Goal: Task Accomplishment & Management: Manage account settings

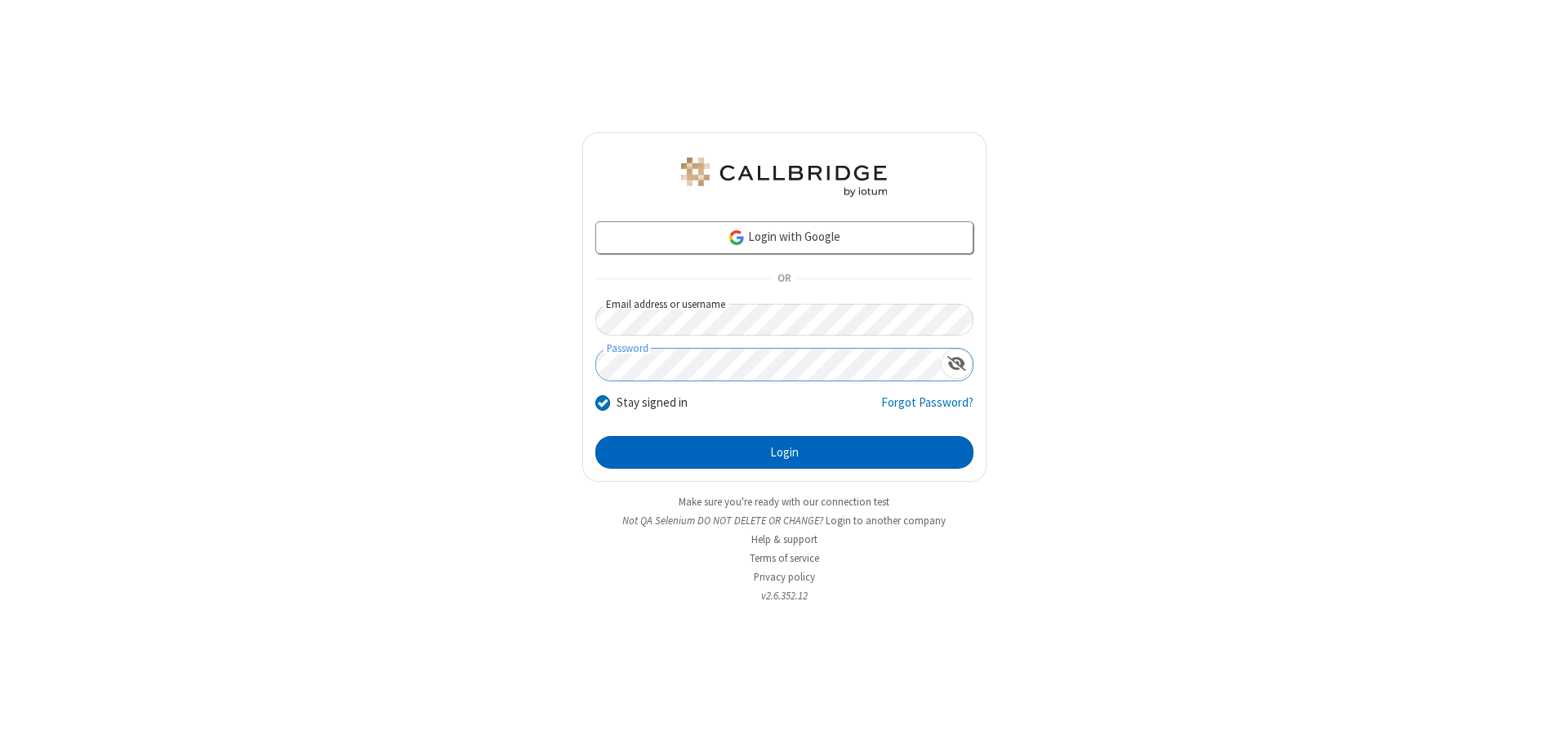
click at [784, 452] on button "Login" at bounding box center [784, 452] width 378 height 33
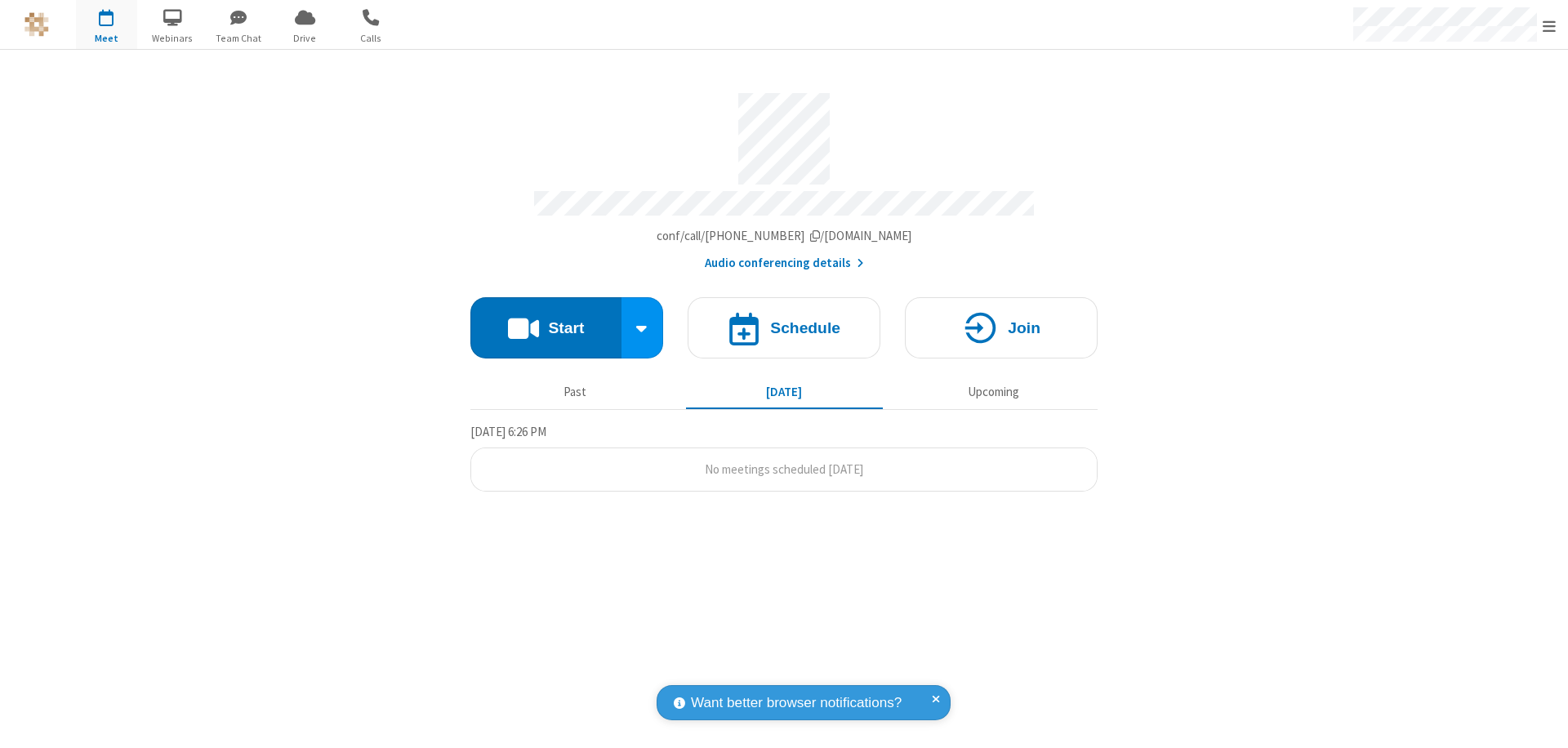
click at [1549, 25] on span "Open menu" at bounding box center [1548, 26] width 13 height 16
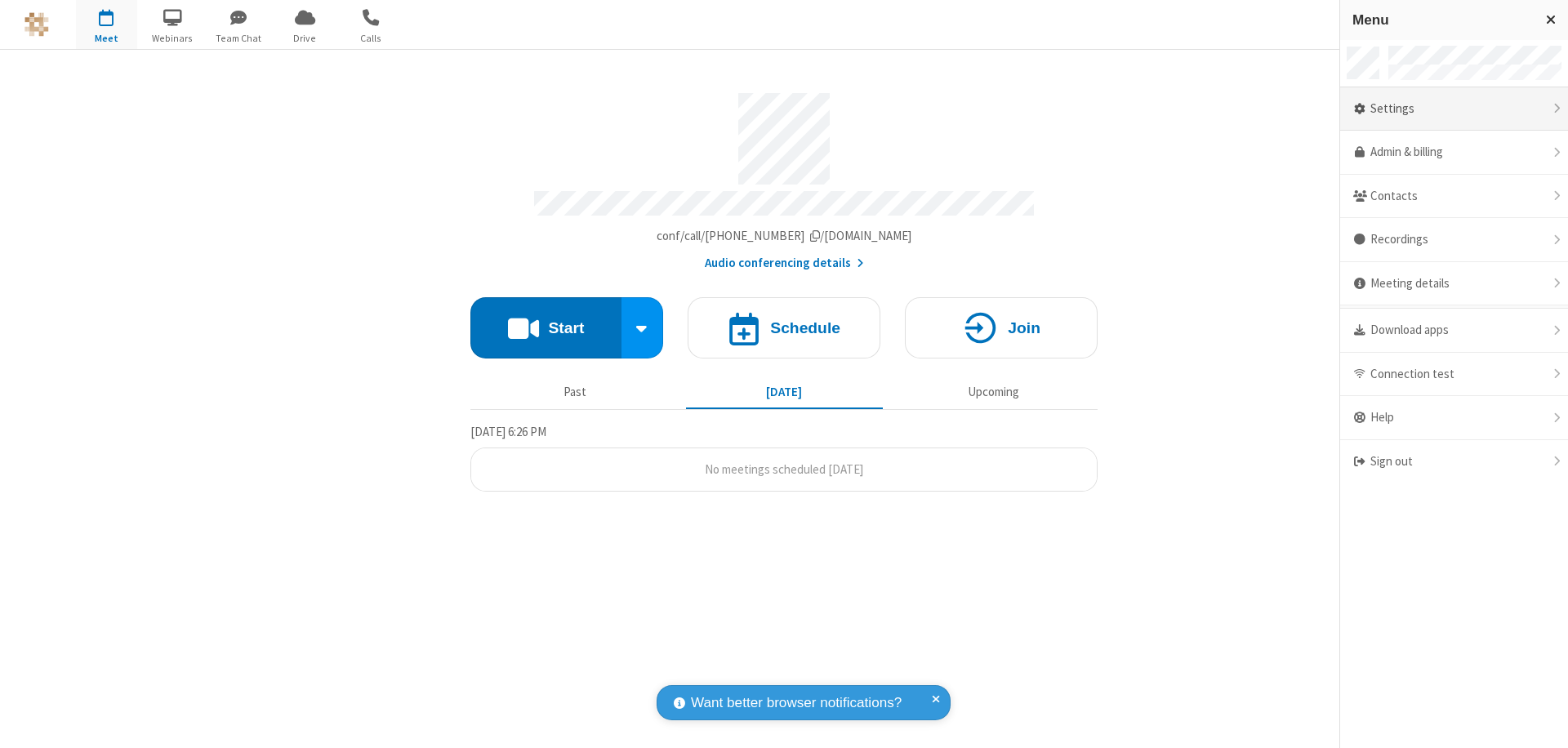
click at [1453, 109] on div "Settings" at bounding box center [1454, 110] width 228 height 44
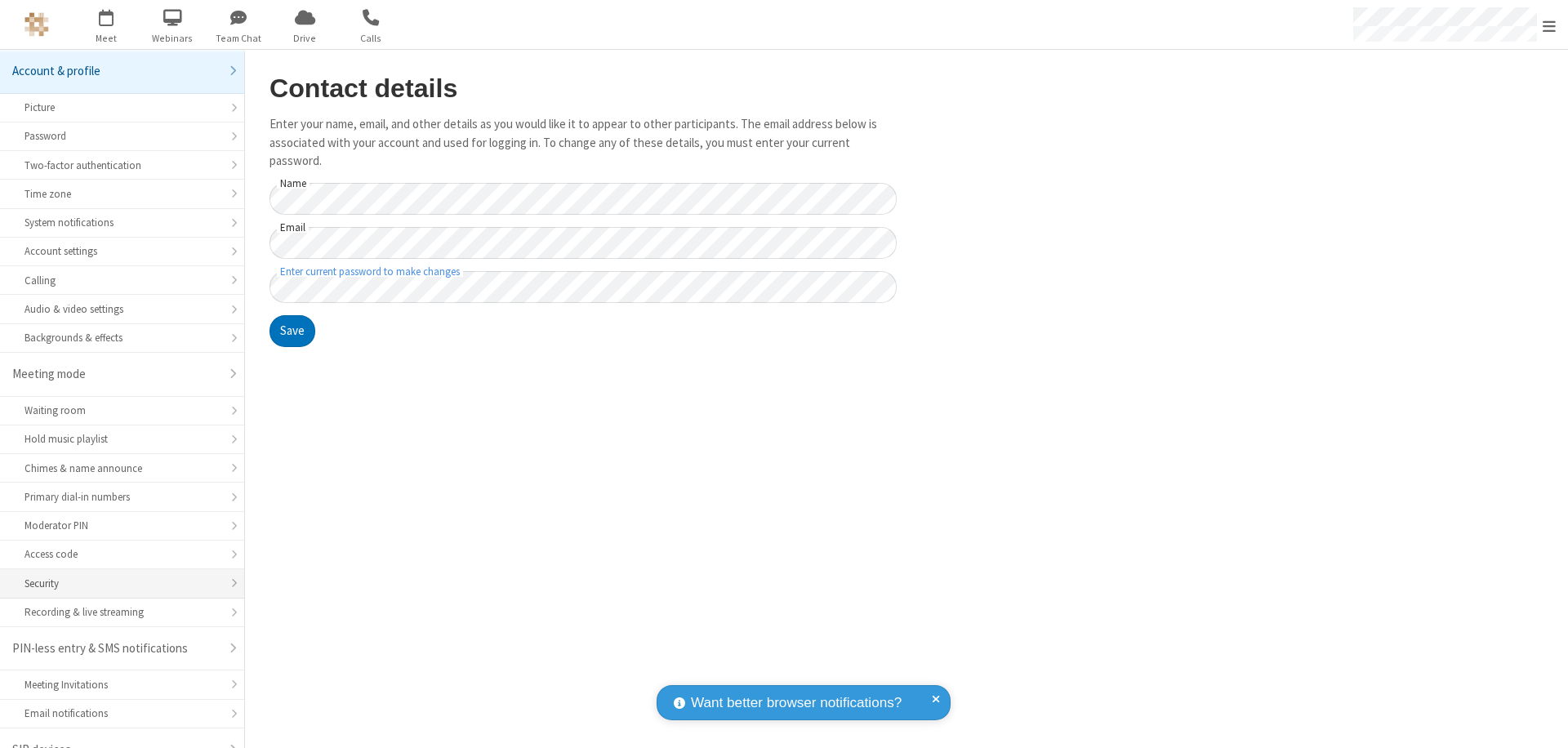
click at [116, 576] on div "Security" at bounding box center [123, 584] width 196 height 16
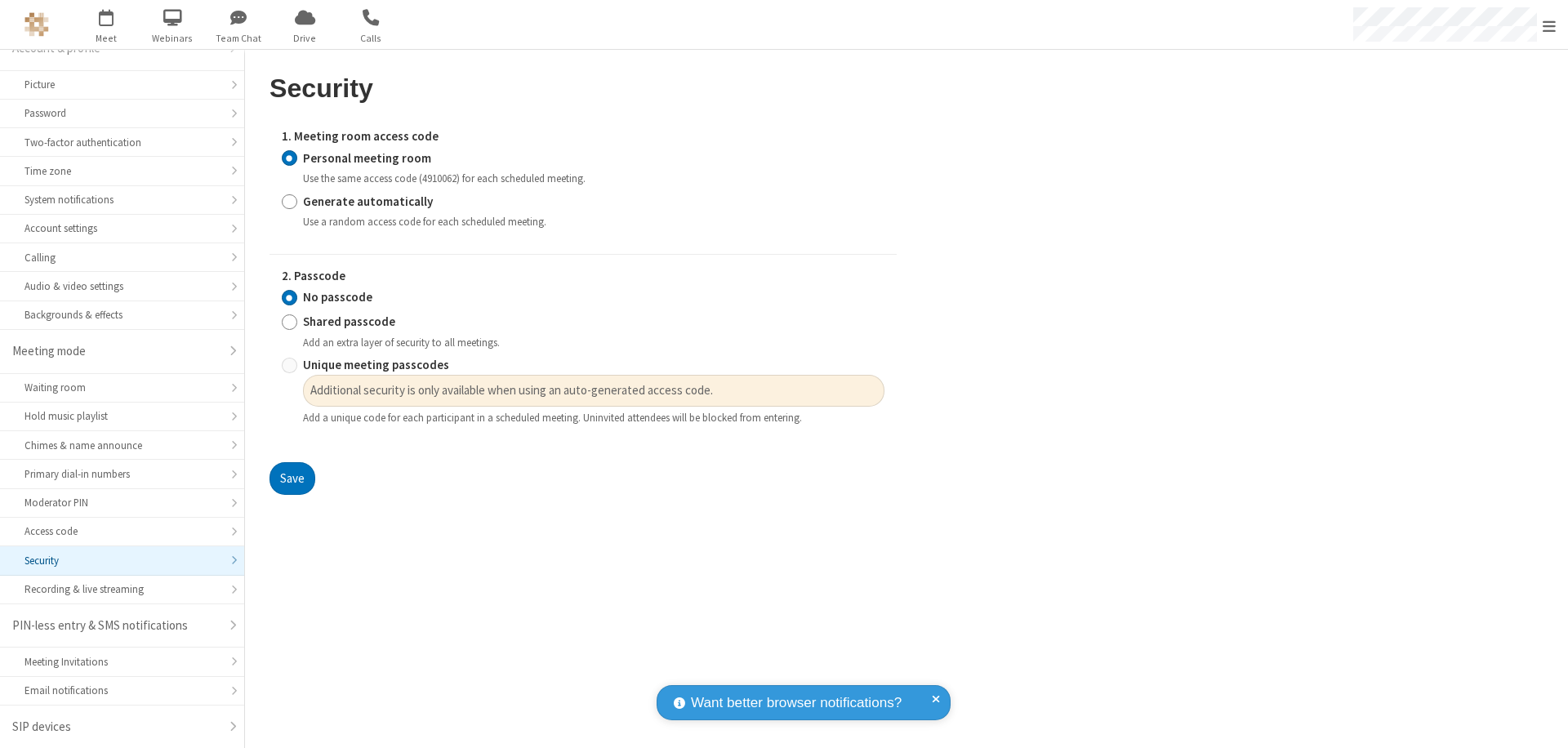
click at [289, 158] on input "Personal meeting room" at bounding box center [289, 158] width 16 height 17
click at [289, 298] on input "No passcode" at bounding box center [289, 298] width 16 height 17
click at [291, 478] on button "Save" at bounding box center [292, 478] width 46 height 33
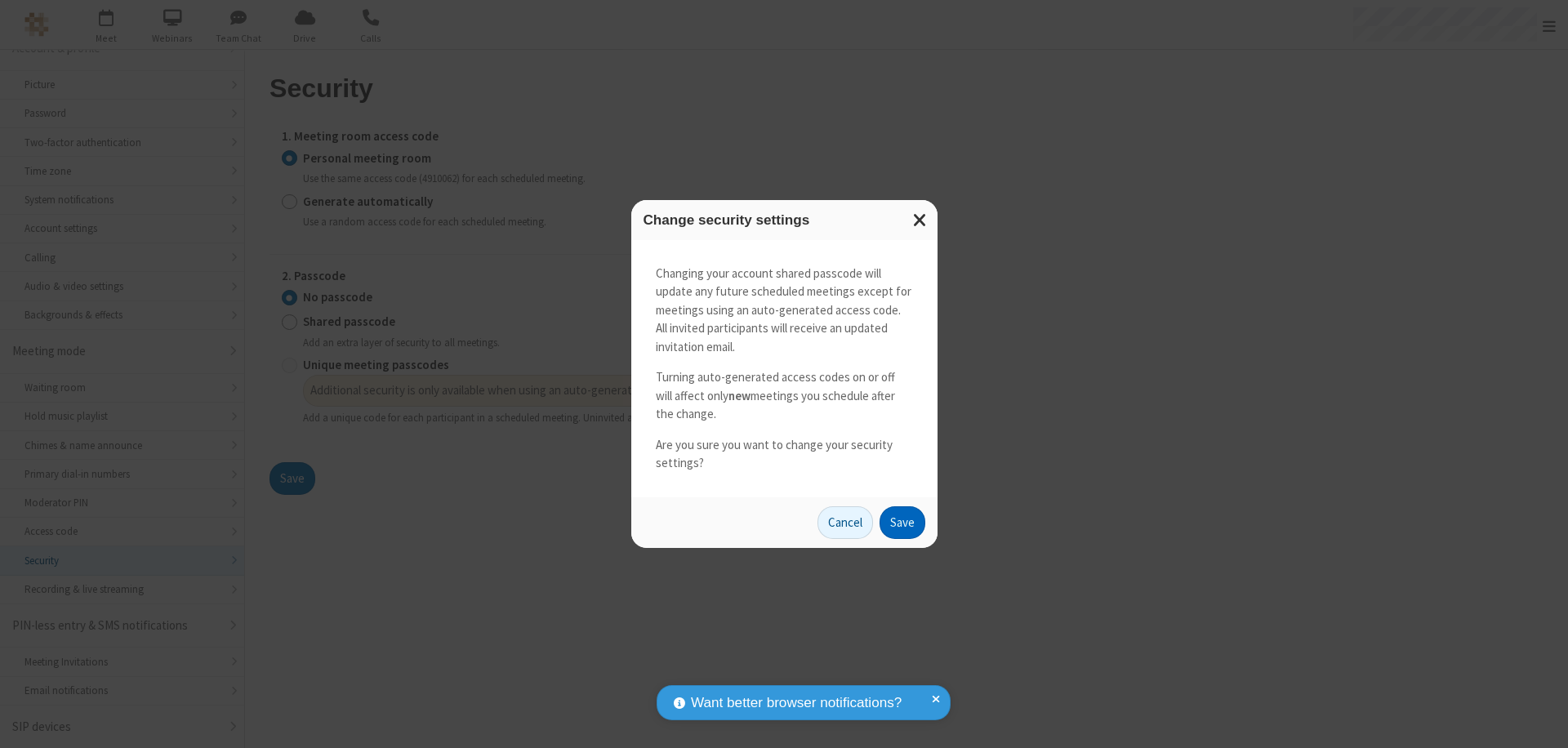
click at [901, 522] on button "Save" at bounding box center [902, 522] width 46 height 33
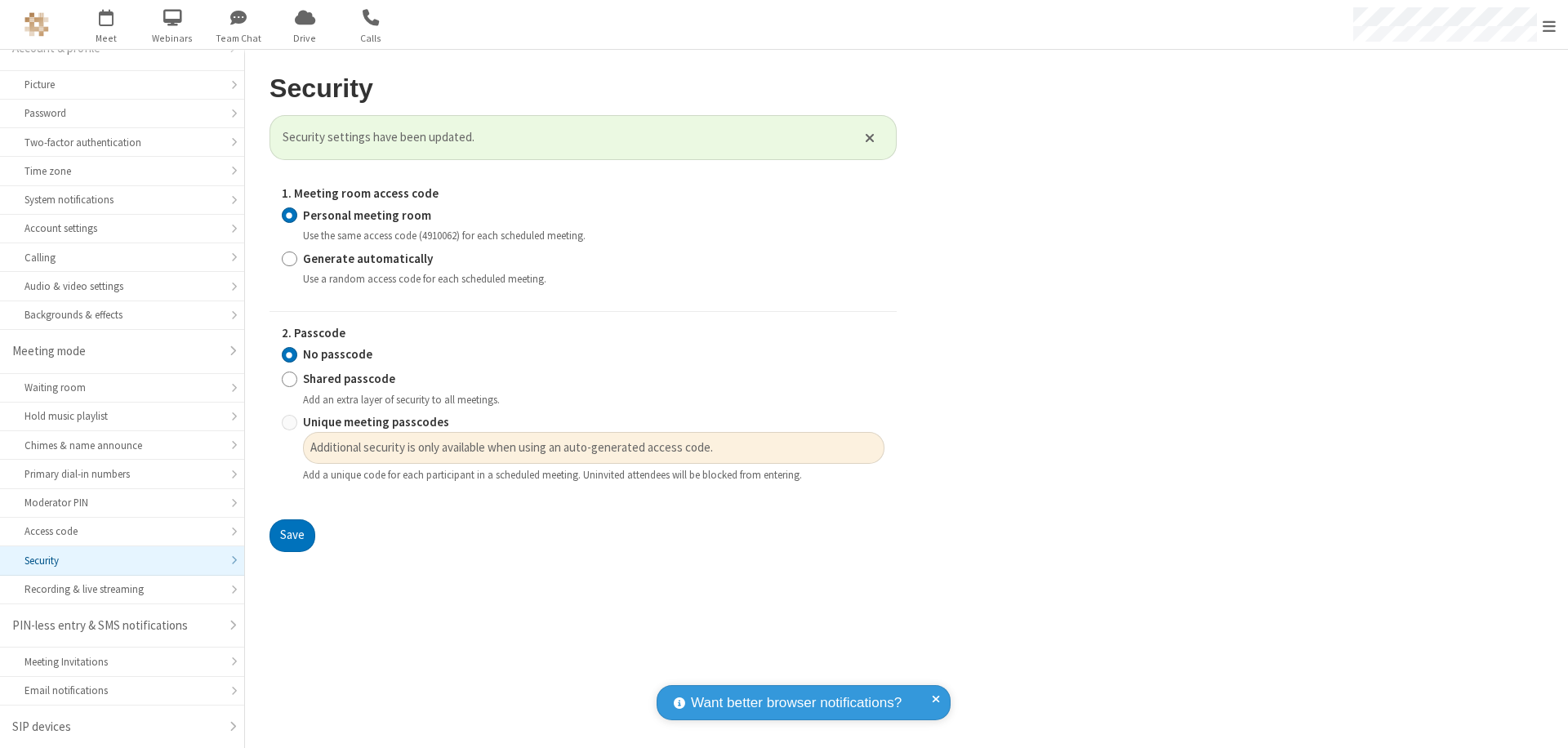
click at [1549, 25] on span "Open menu" at bounding box center [1548, 26] width 13 height 16
click at [106, 25] on span "button" at bounding box center [106, 17] width 61 height 28
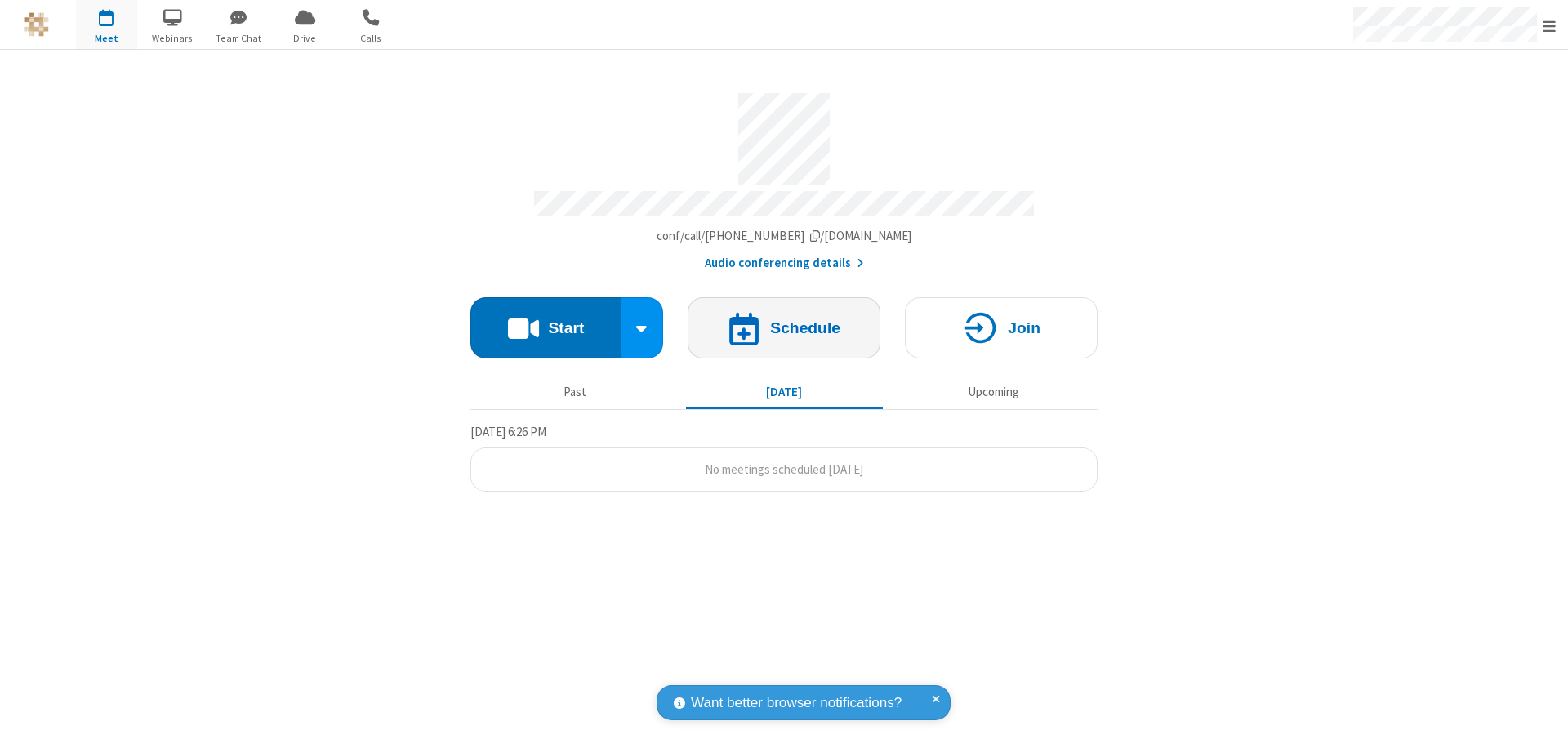
click at [784, 321] on h4 "Schedule" at bounding box center [804, 329] width 70 height 16
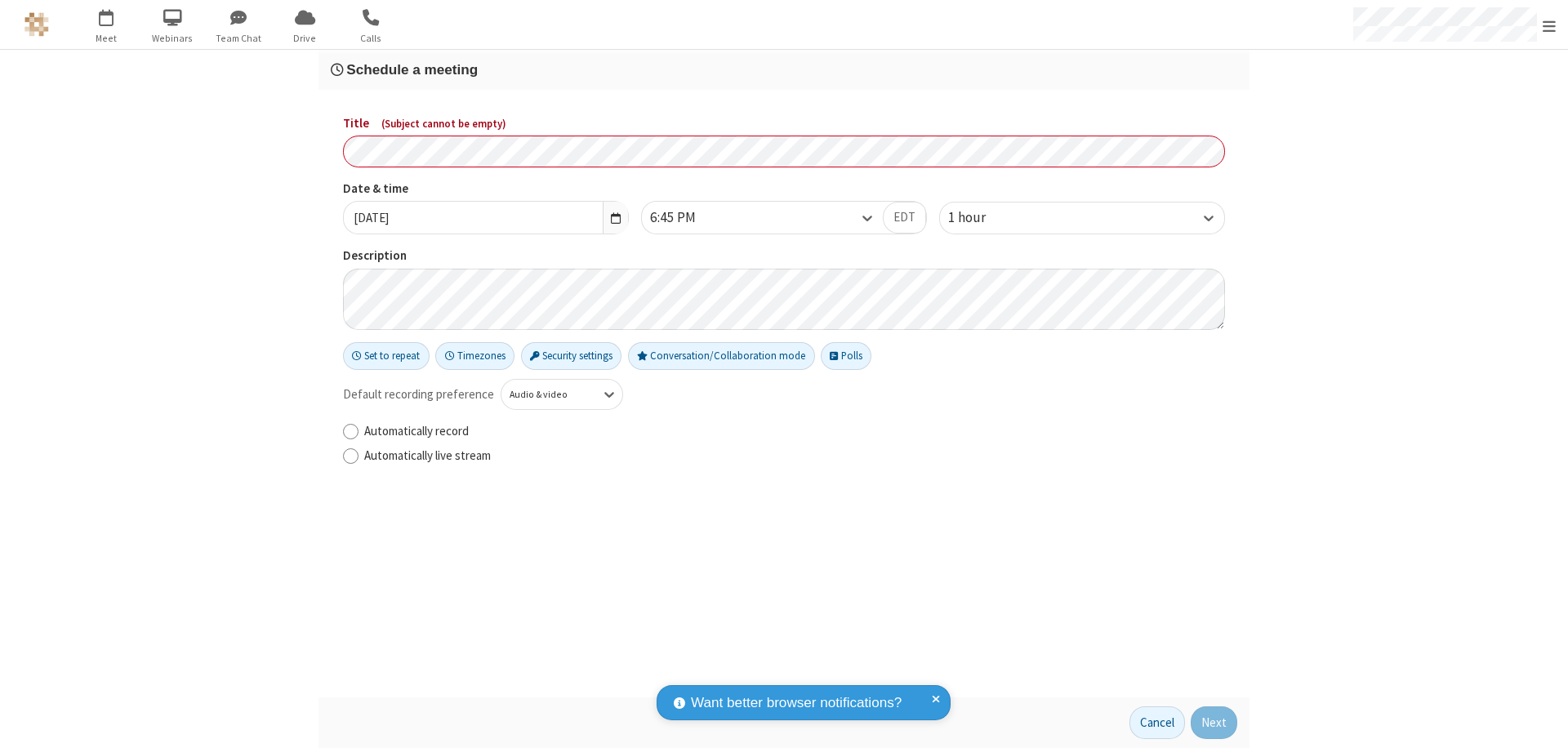
click at [784, 70] on h3 "Schedule a meeting" at bounding box center [784, 70] width 906 height 16
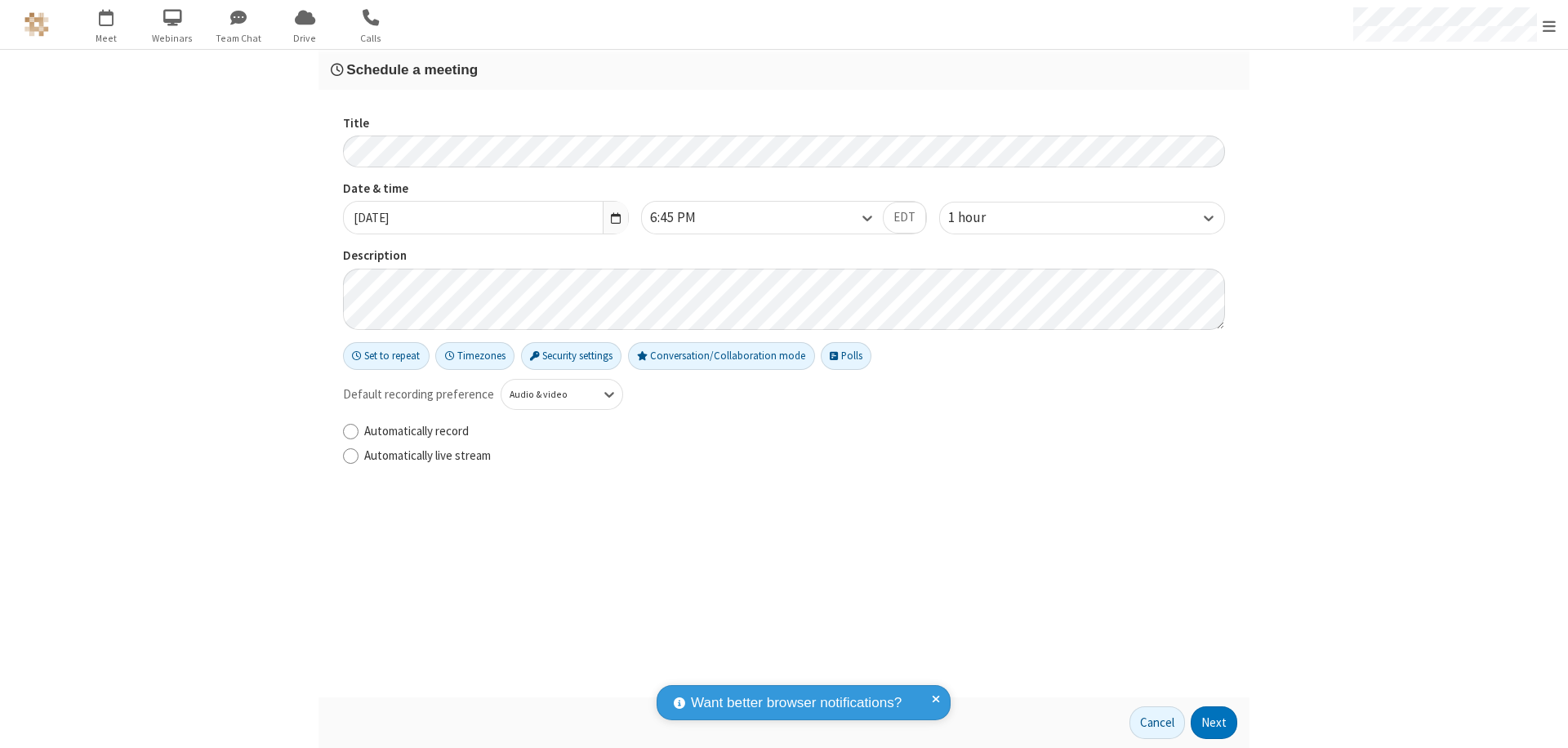
click at [1215, 723] on button "Next" at bounding box center [1214, 723] width 47 height 33
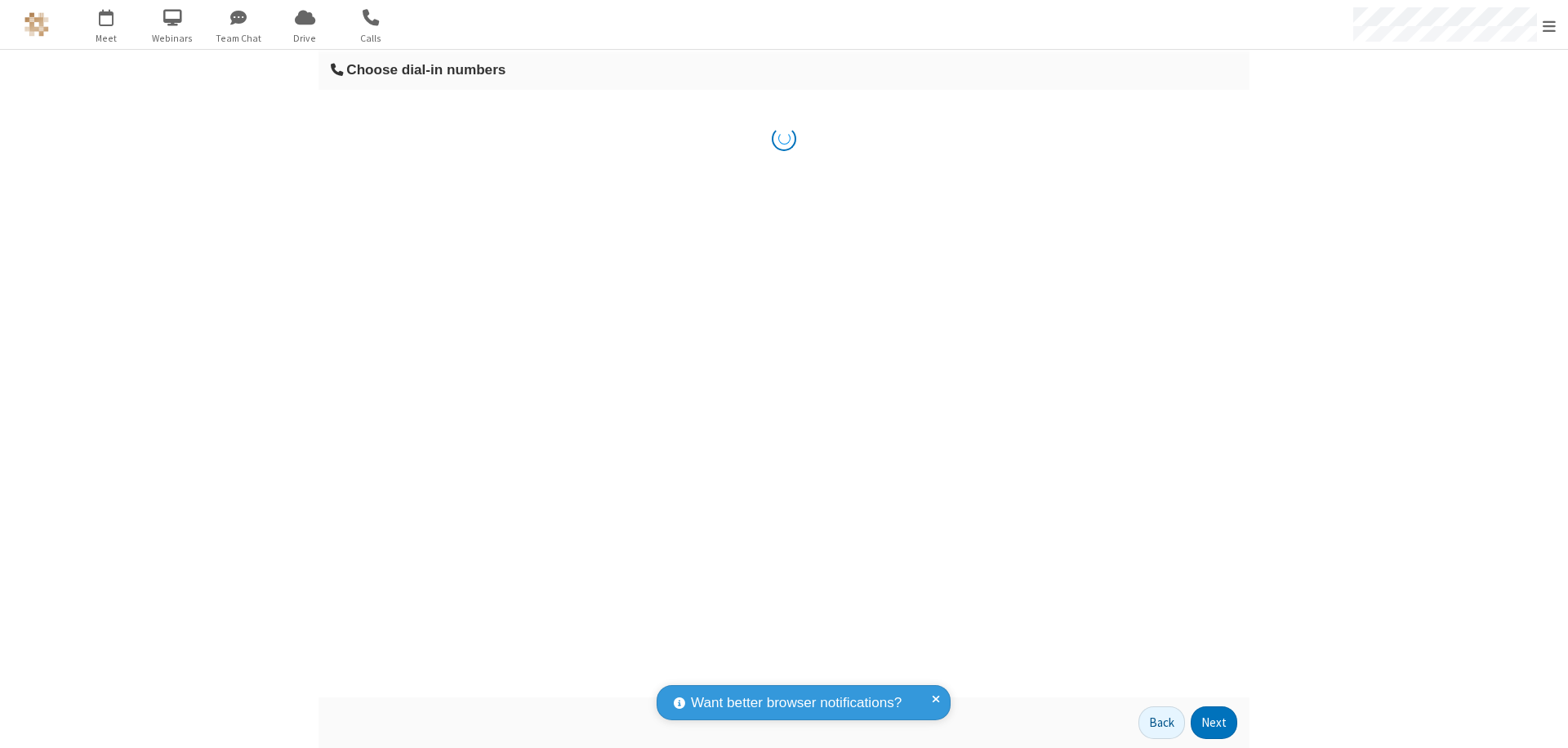
click at [1215, 723] on button "Next" at bounding box center [1214, 723] width 47 height 33
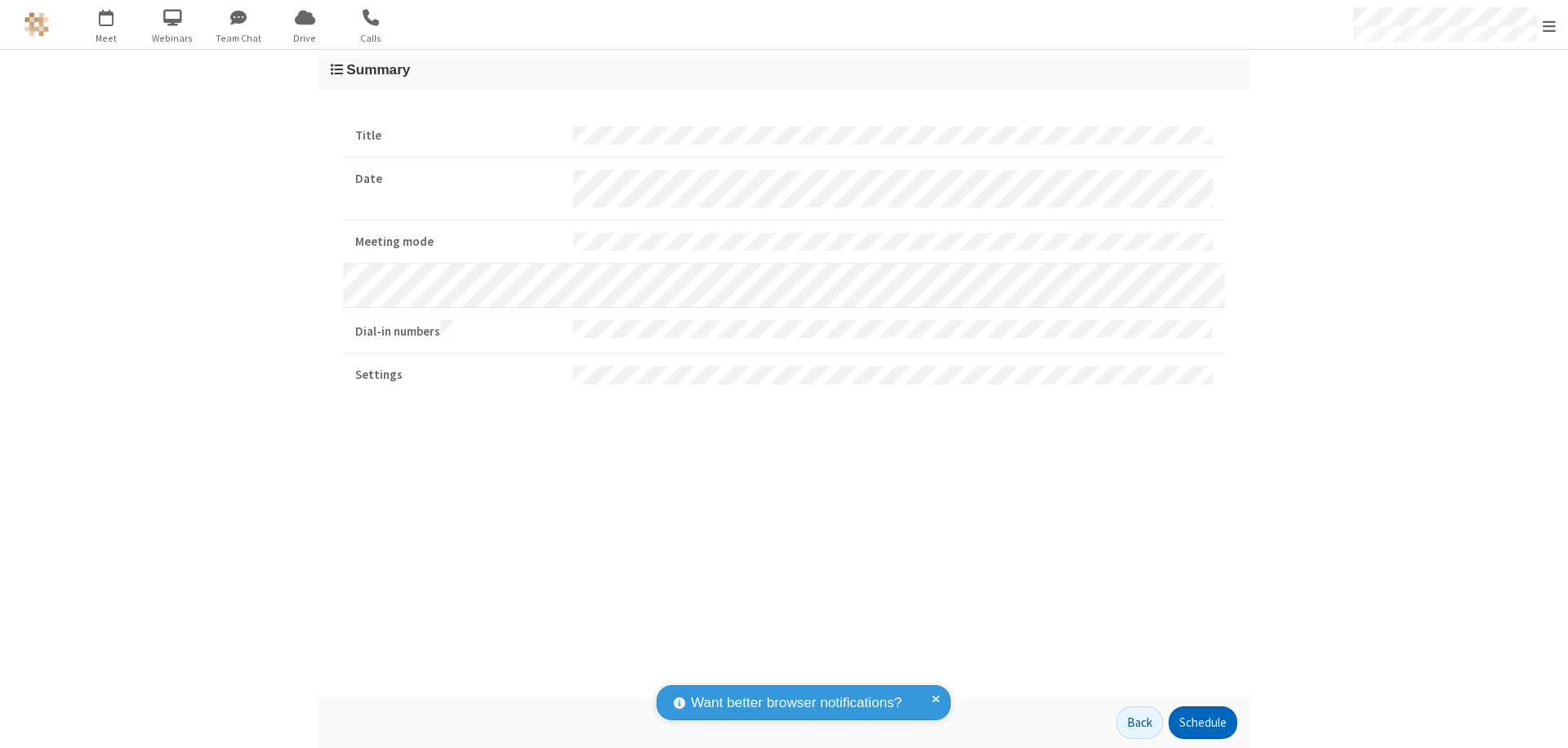
click at [1202, 723] on button "Schedule" at bounding box center [1203, 723] width 69 height 33
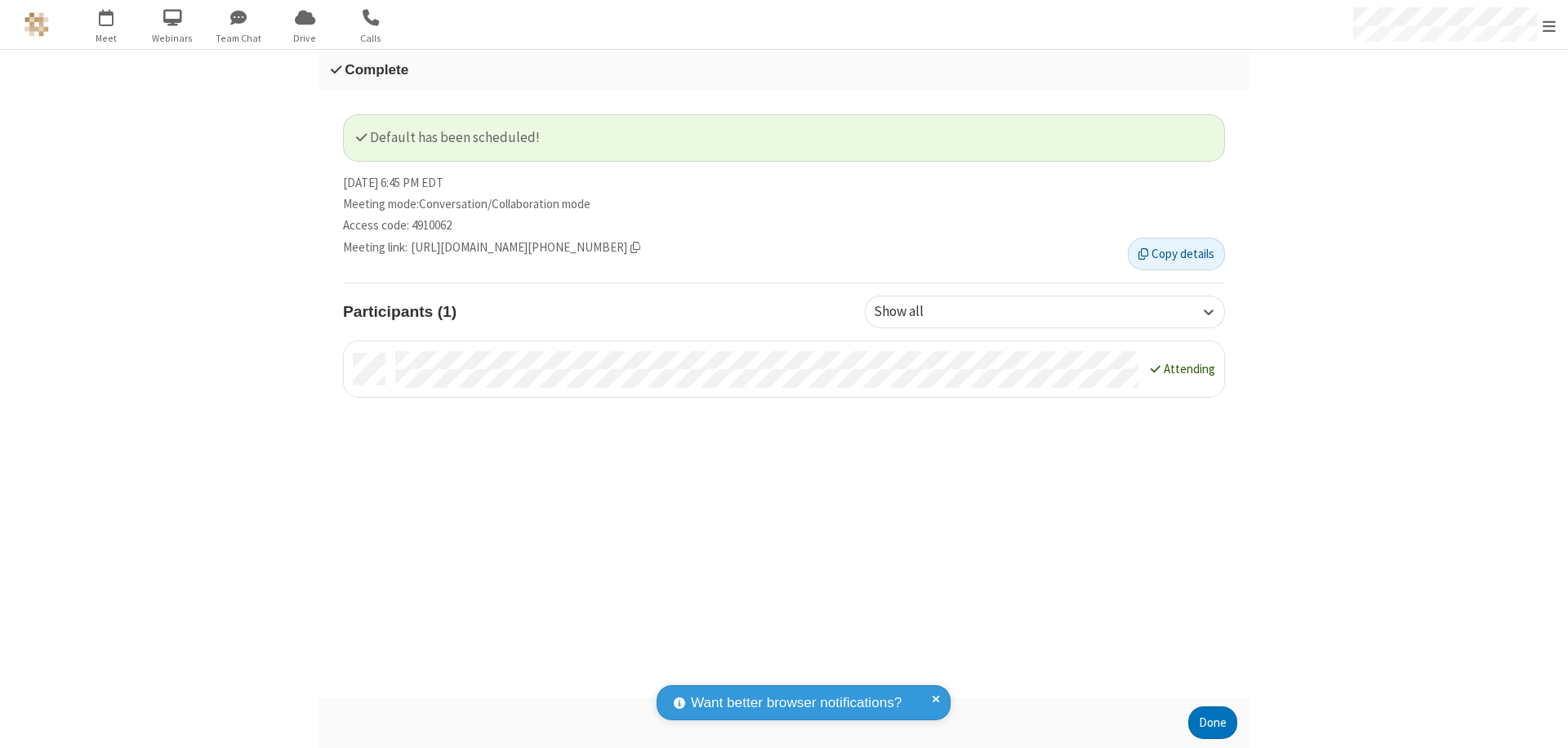
click at [1213, 723] on button "Done" at bounding box center [1212, 723] width 49 height 33
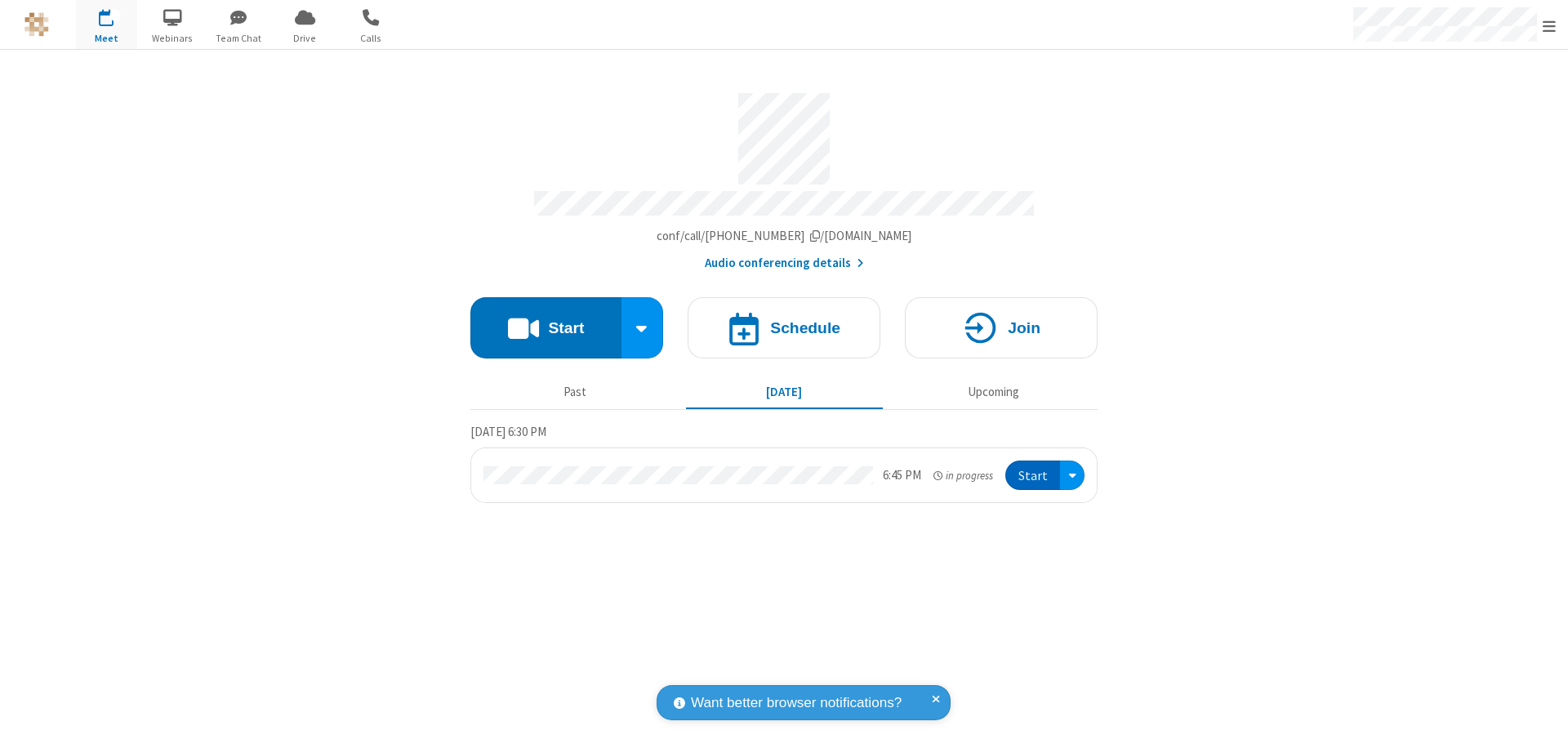
click at [1034, 468] on button "Start" at bounding box center [1032, 475] width 55 height 30
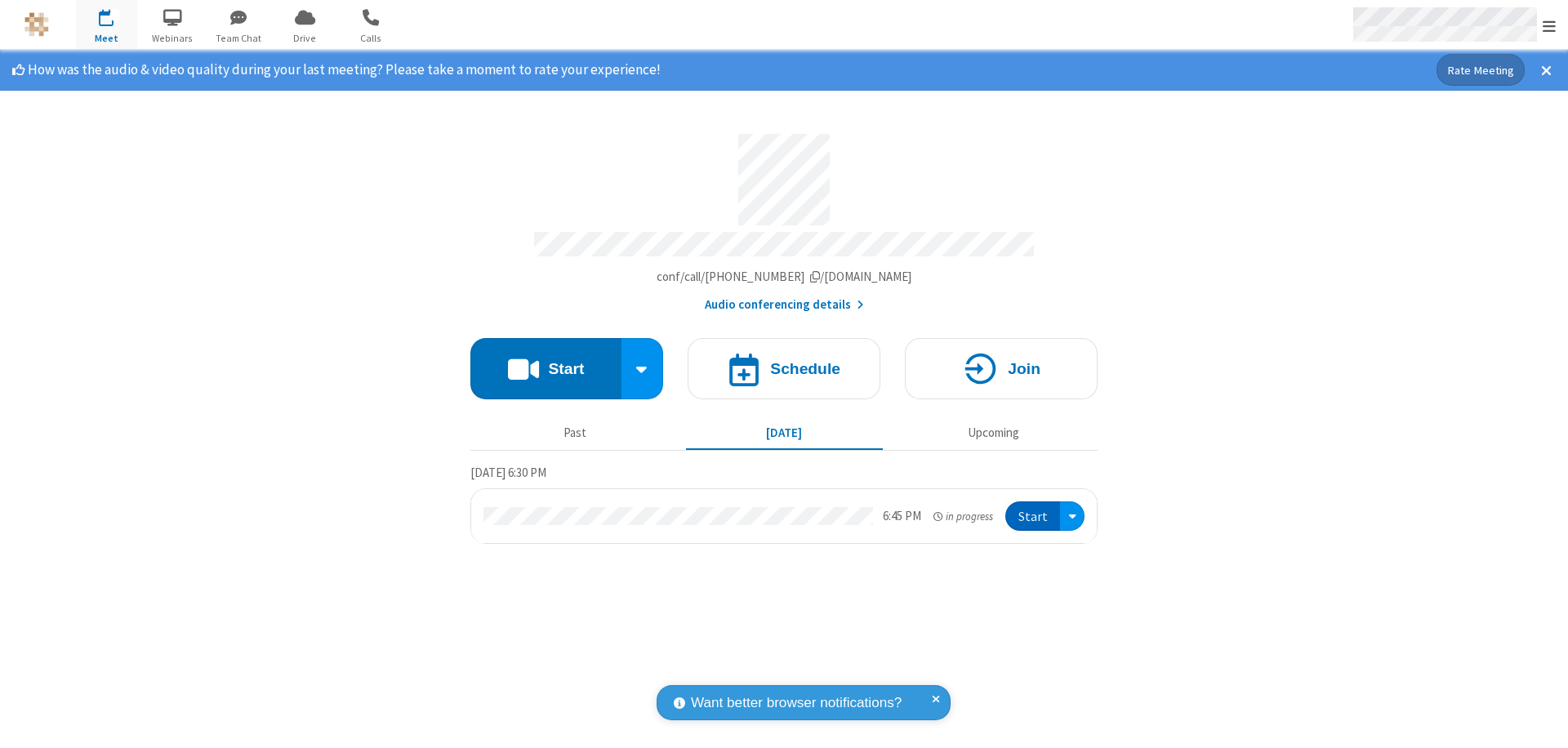
click at [1549, 25] on span "Open menu" at bounding box center [1548, 26] width 13 height 16
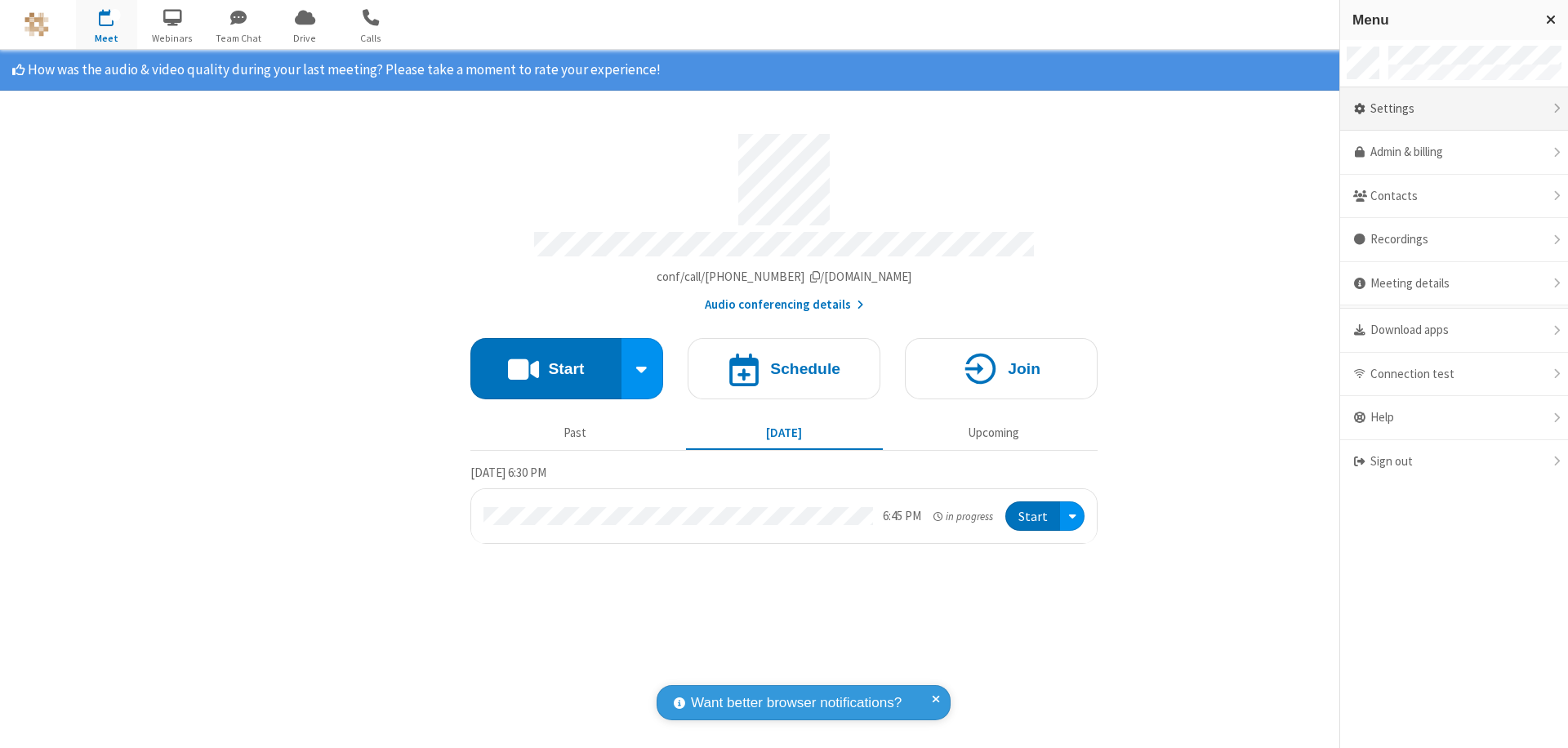
click at [1453, 109] on div "Settings" at bounding box center [1454, 110] width 228 height 44
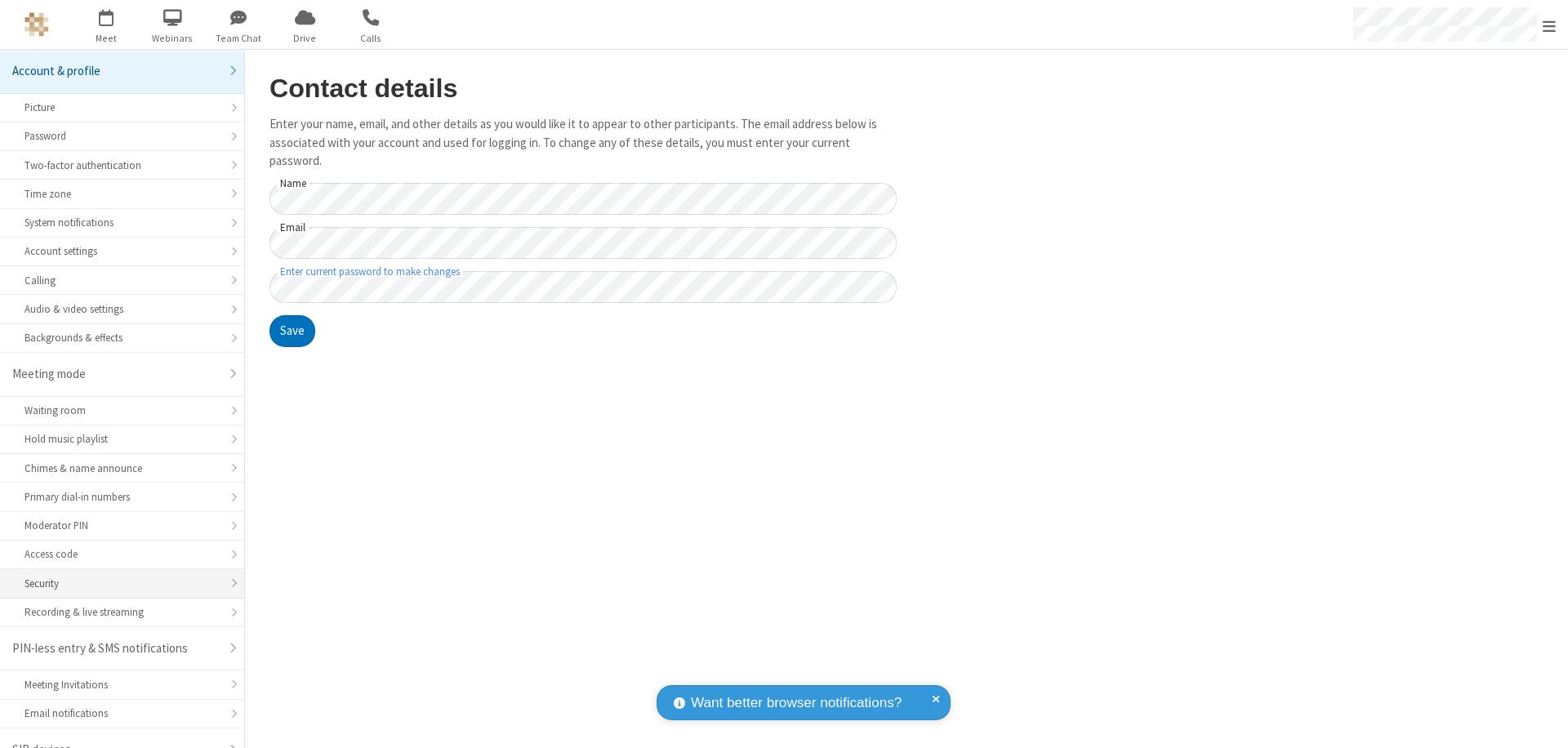
click at [116, 576] on div "Security" at bounding box center [123, 584] width 196 height 16
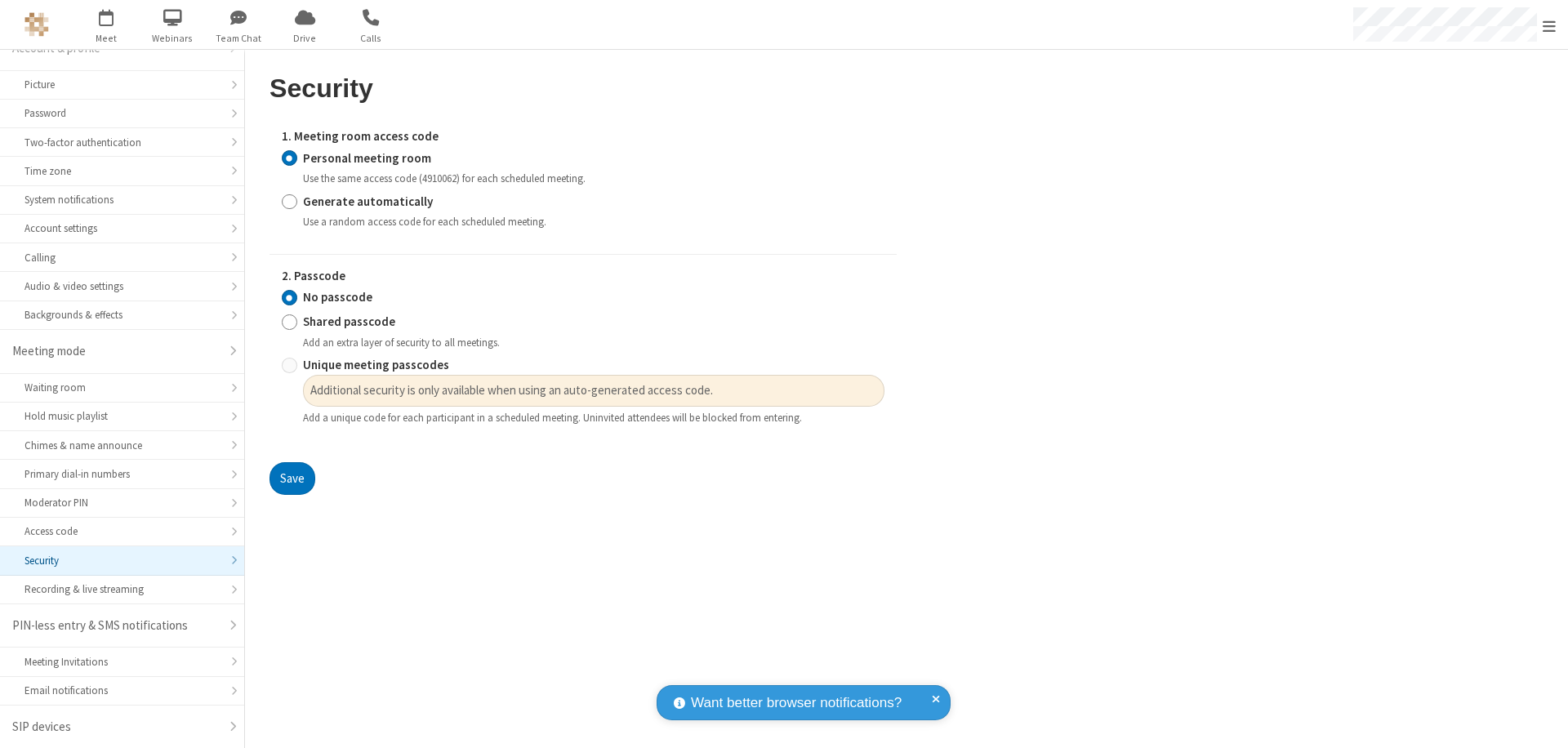
click at [289, 158] on input "Personal meeting room" at bounding box center [289, 158] width 16 height 17
click at [289, 298] on input "No passcode" at bounding box center [289, 298] width 16 height 17
click at [291, 478] on button "Save" at bounding box center [292, 478] width 46 height 33
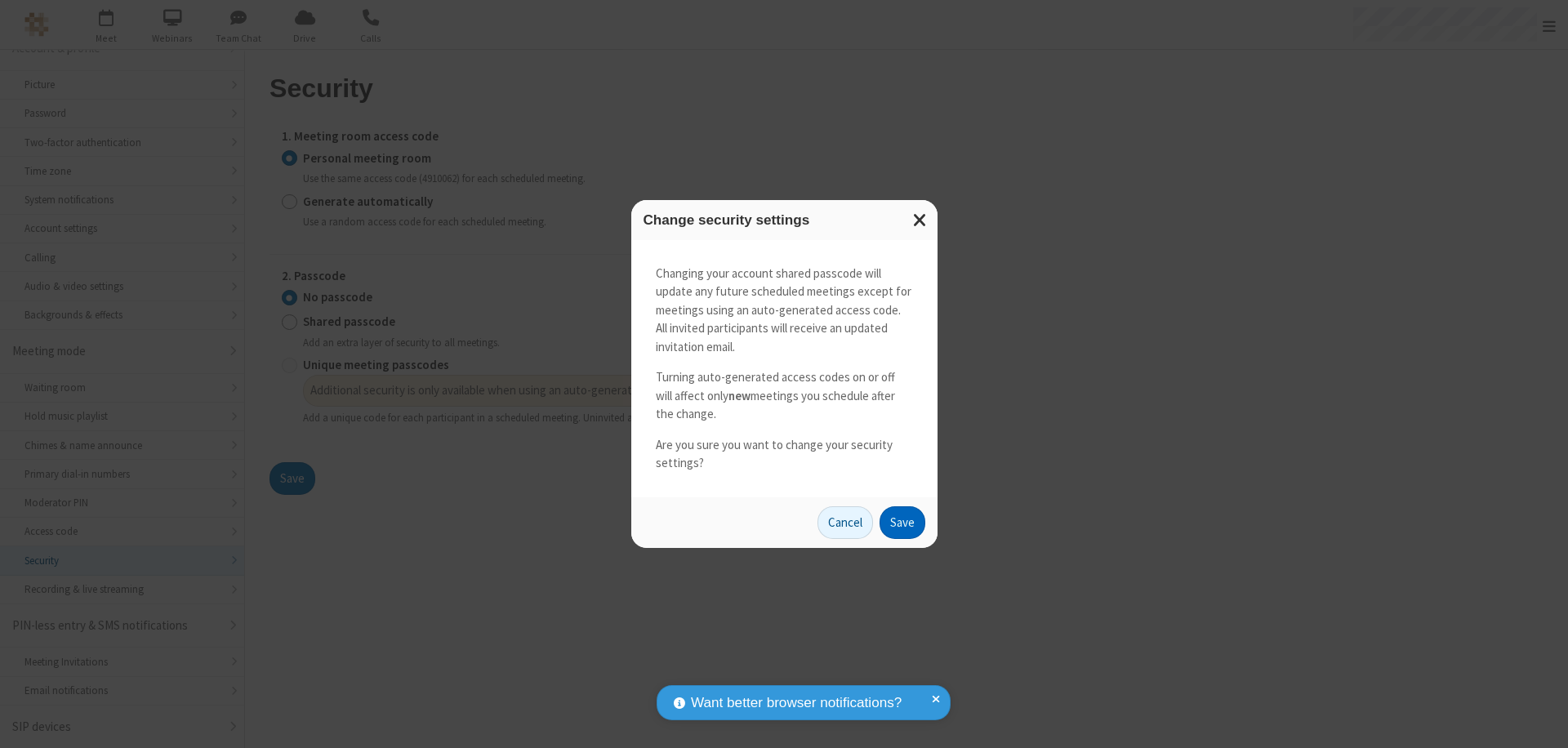
click at [901, 522] on button "Save" at bounding box center [902, 522] width 46 height 33
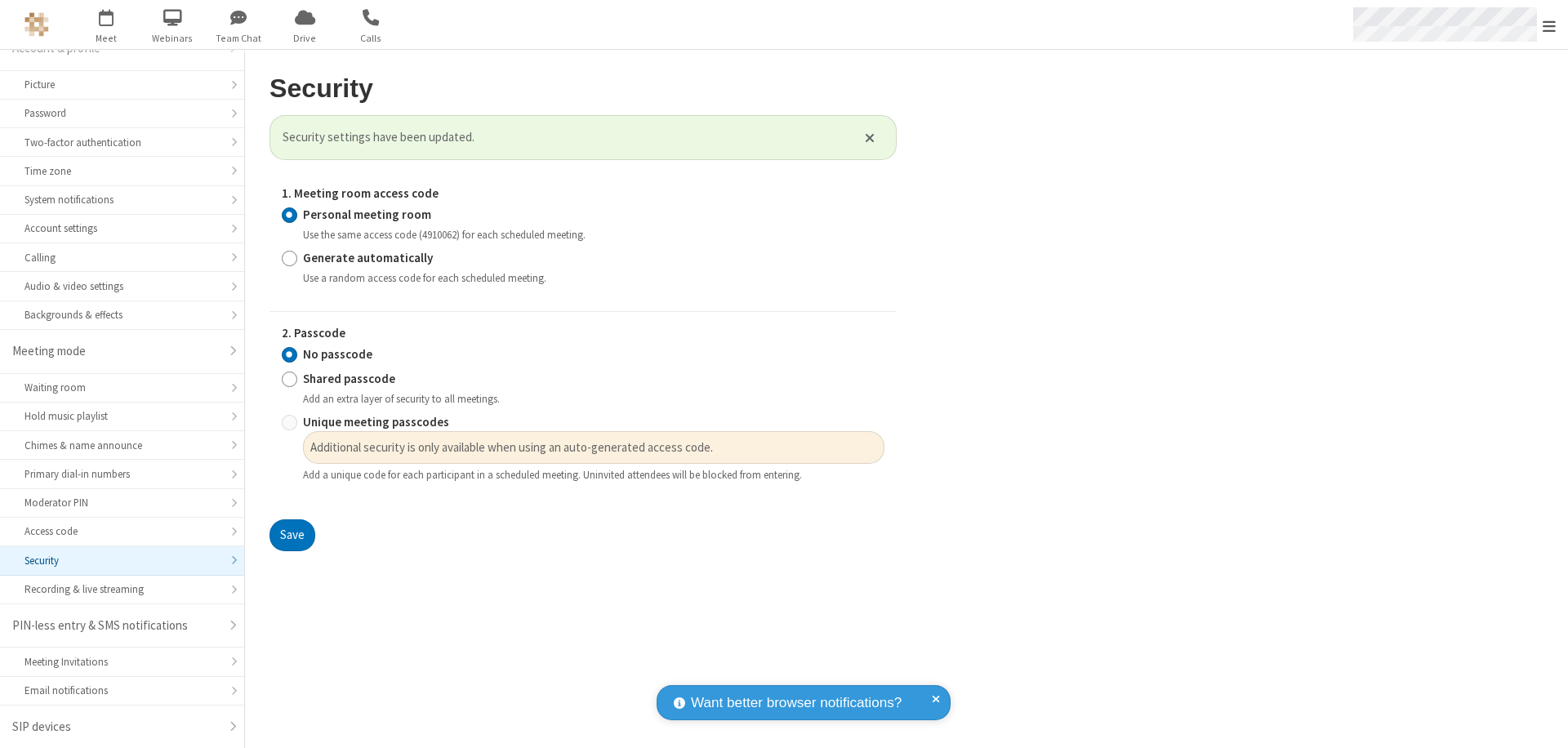
click at [1549, 25] on span "Open menu" at bounding box center [1548, 26] width 13 height 16
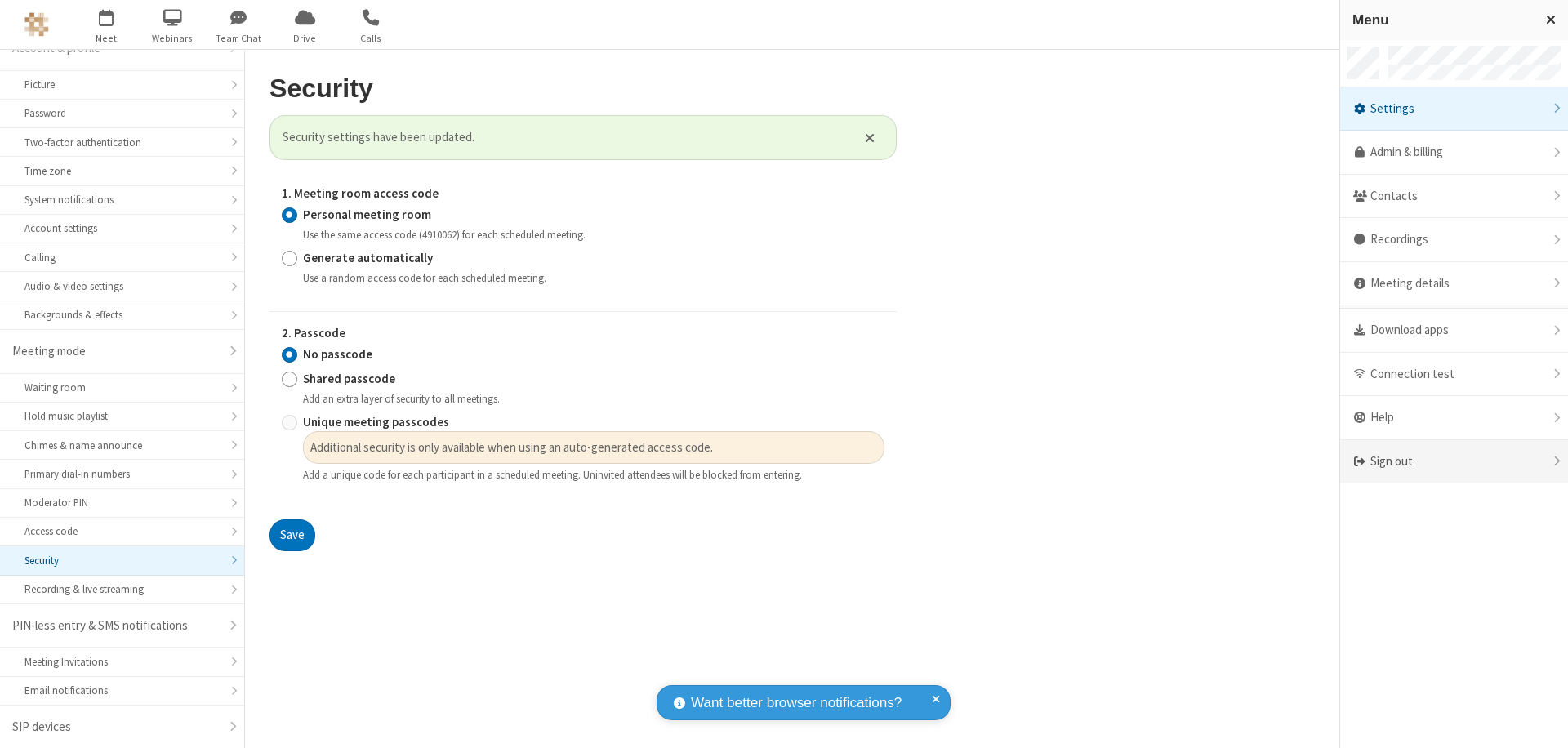
click at [1453, 461] on div "Sign out" at bounding box center [1454, 461] width 228 height 43
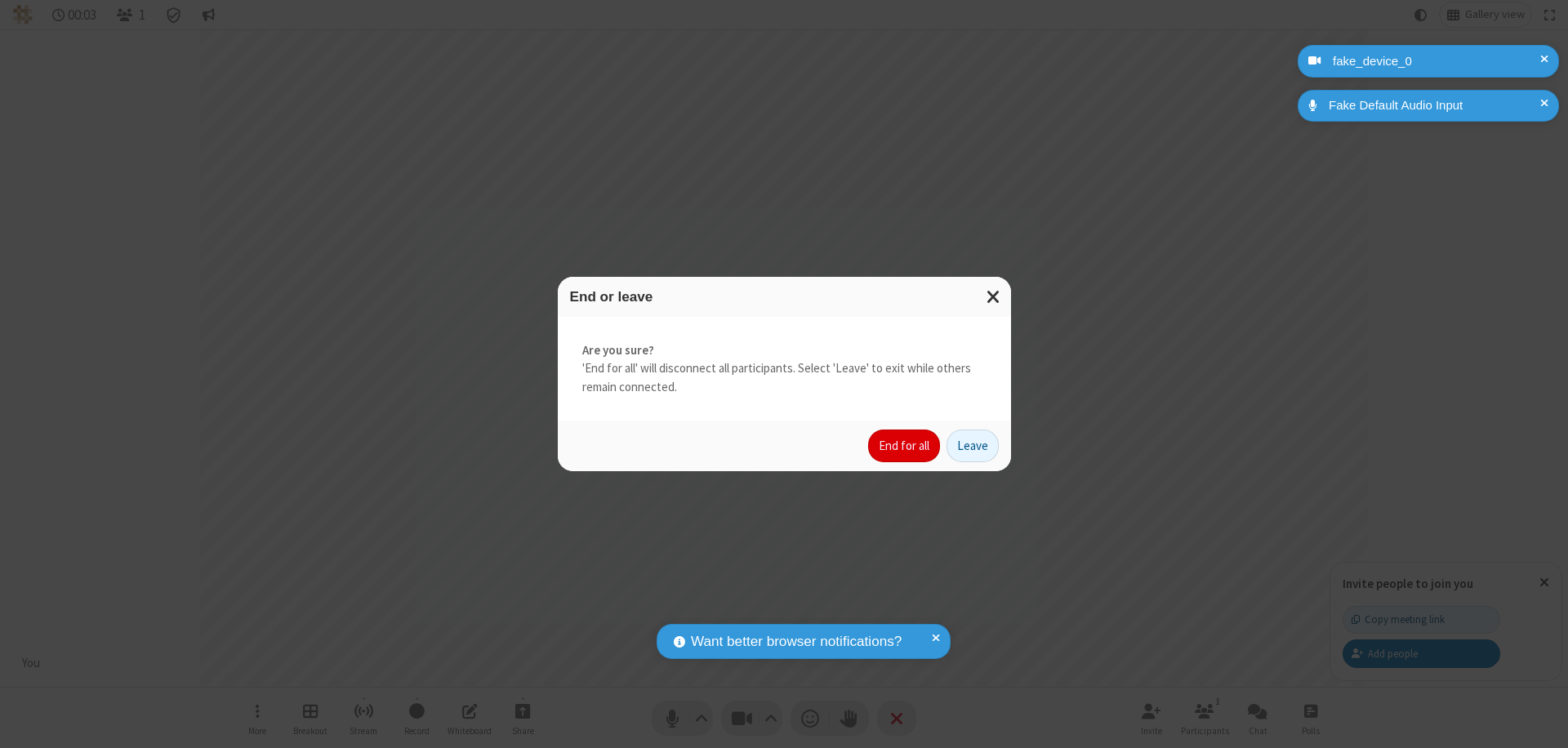
click at [904, 446] on button "End for all" at bounding box center [904, 445] width 72 height 33
